Goal: Communication & Community: Connect with others

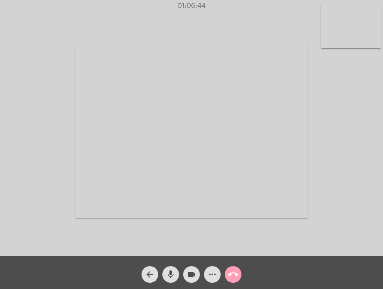
click at [236, 274] on mat-icon "call_end" at bounding box center [233, 274] width 10 height 10
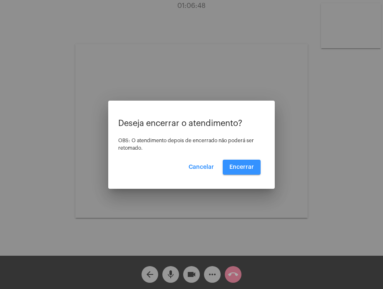
click at [249, 165] on span "Encerrar" at bounding box center [241, 167] width 25 height 6
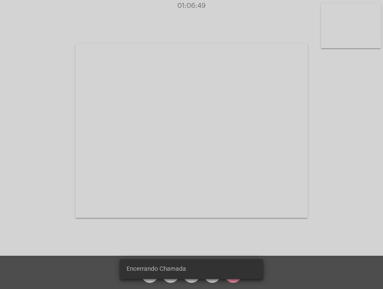
click at [249, 165] on video at bounding box center [191, 131] width 232 height 174
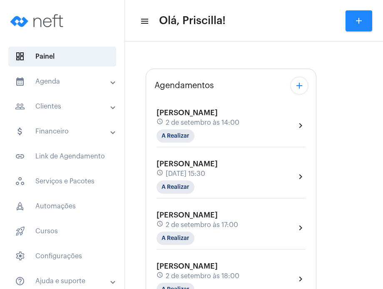
type input "[URL][DOMAIN_NAME]"
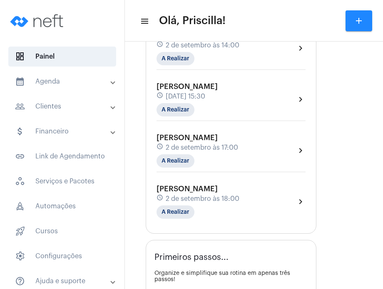
scroll to position [160, 0]
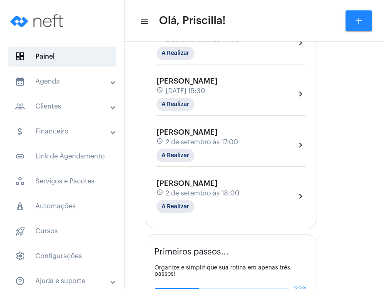
click at [252, 141] on div "[PERSON_NAME] schedule [DATE] 17:00 A Realizar chevron_right" at bounding box center [230, 145] width 149 height 34
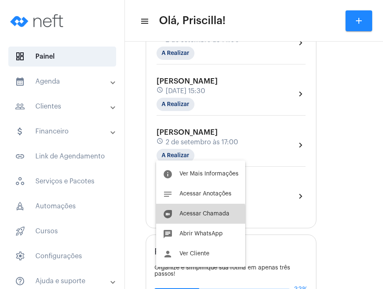
click at [188, 217] on button "duo [PERSON_NAME]" at bounding box center [200, 214] width 89 height 20
